Goal: Information Seeking & Learning: Learn about a topic

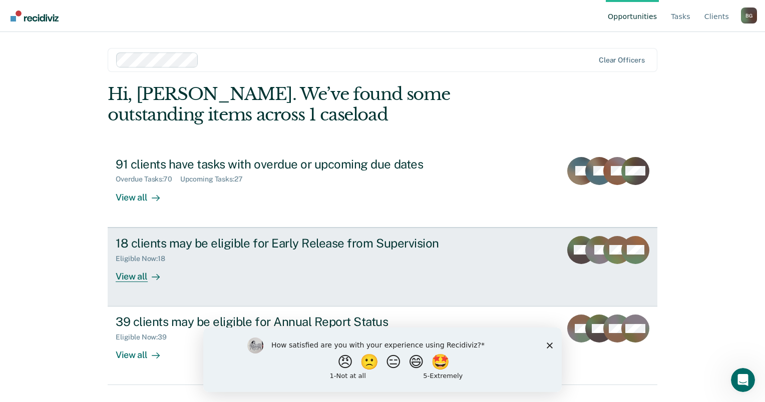
click at [137, 277] on div "View all" at bounding box center [144, 273] width 56 height 20
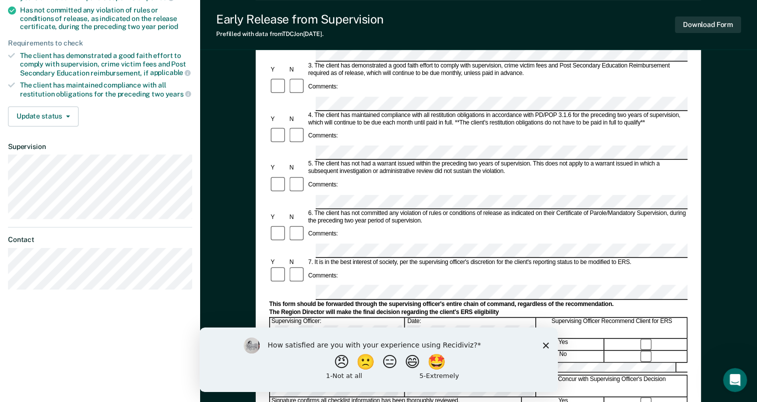
scroll to position [211, 0]
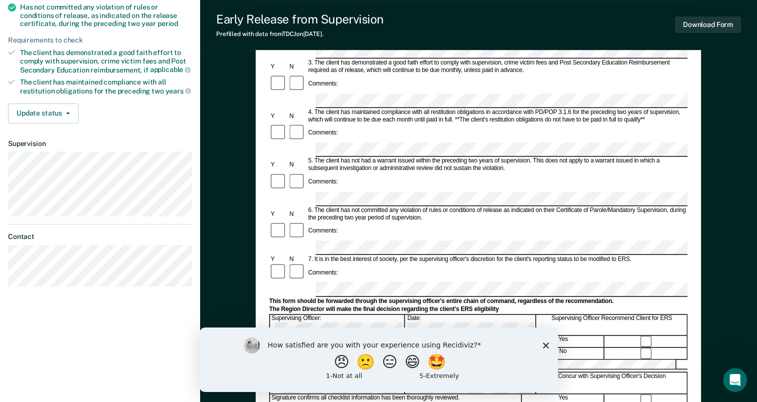
click at [544, 345] on polygon "Close survey" at bounding box center [545, 345] width 6 height 6
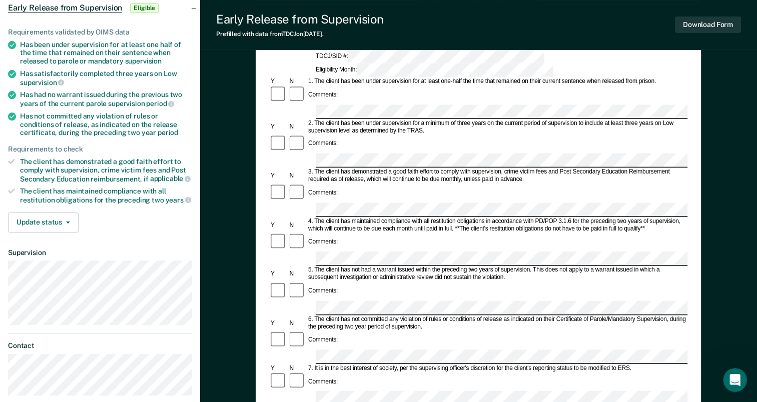
scroll to position [108, 0]
